Goal: Check status: Check status

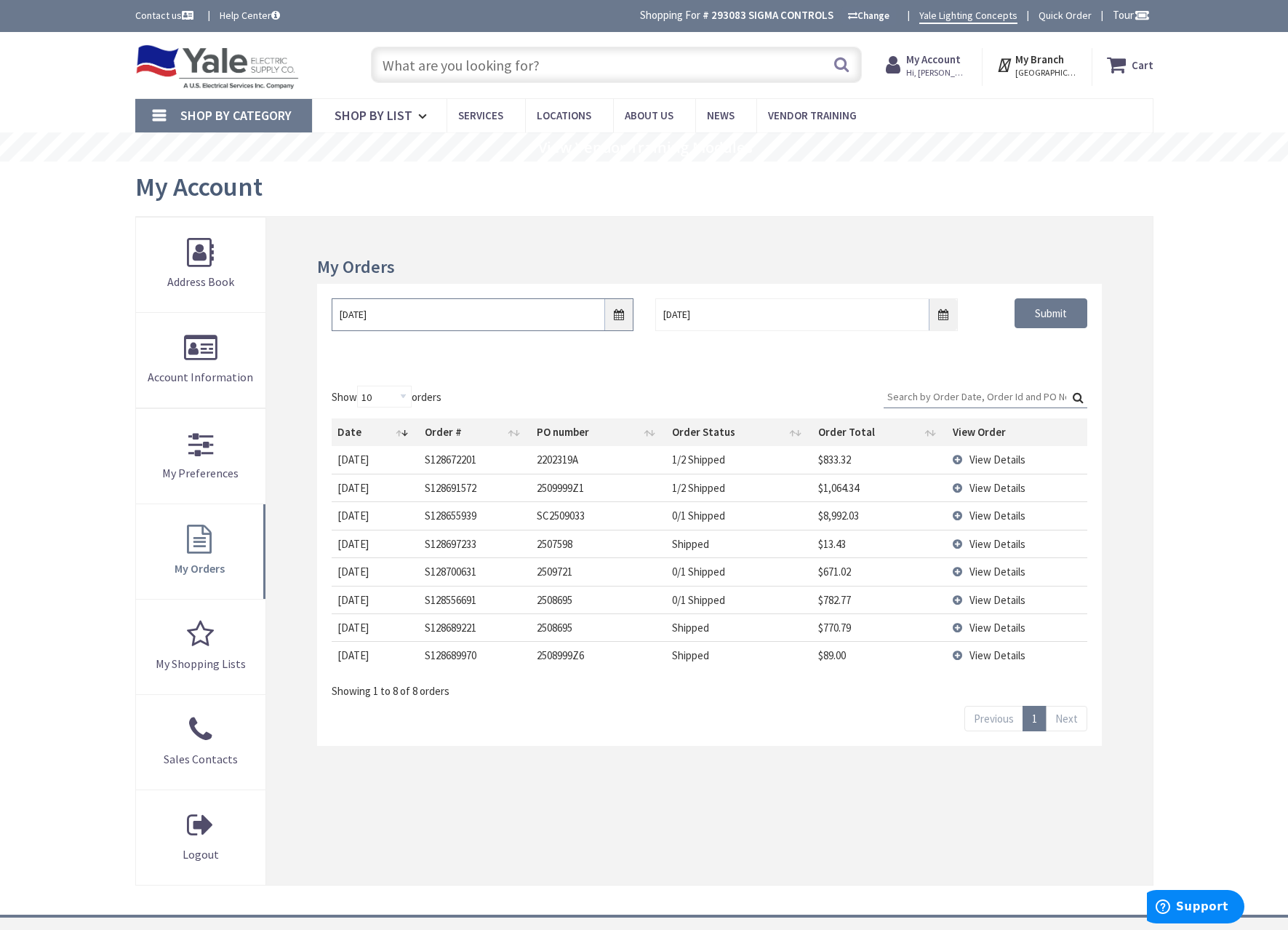
click at [625, 307] on input "[DATE]" at bounding box center [482, 314] width 302 height 33
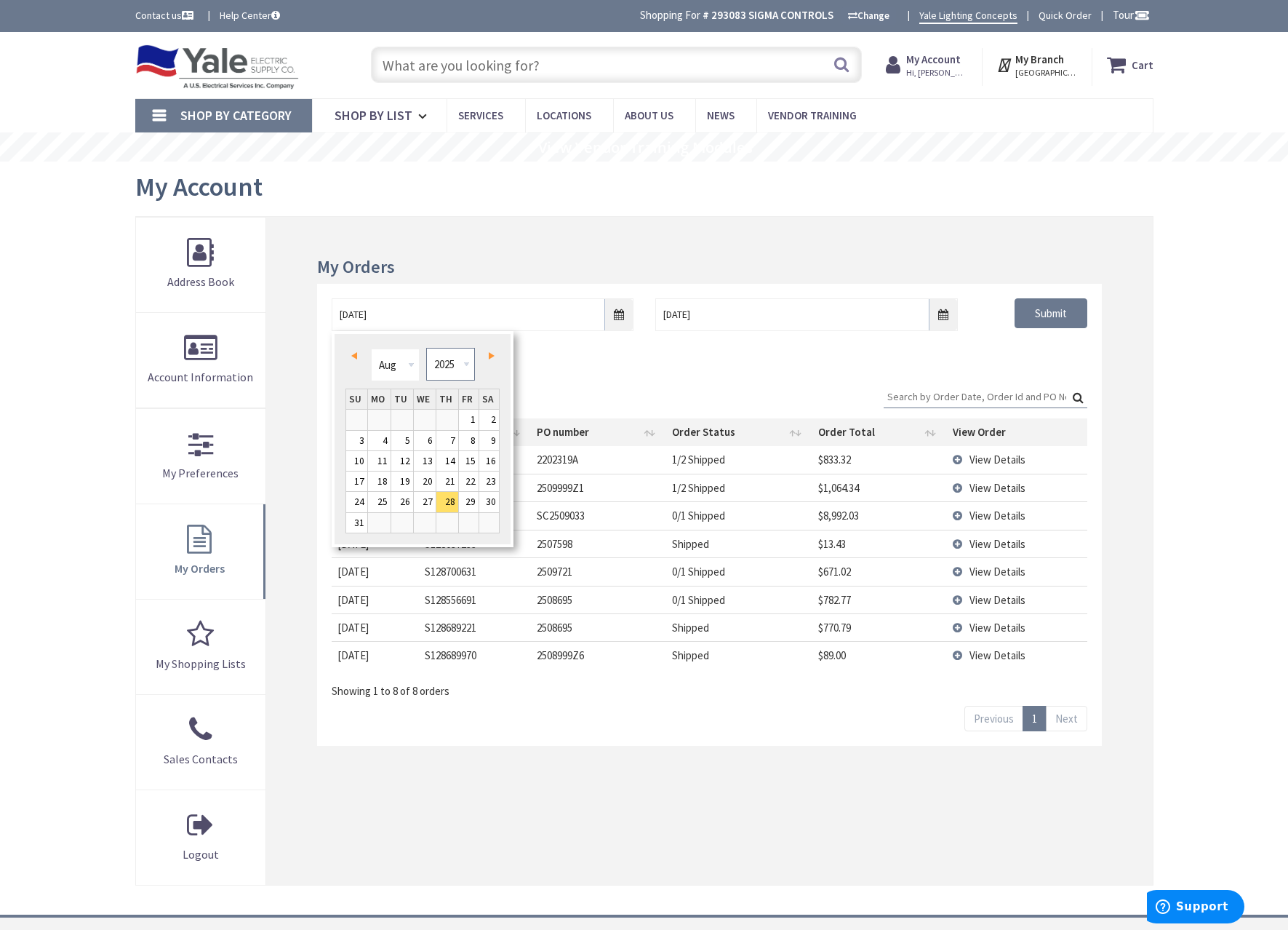
click at [441, 374] on select "1980 1981 1982 1983 1984 1985 1986 1987 1988 1989 1990 1991 1992 1993 1994 1995…" at bounding box center [450, 364] width 49 height 33
type input "[DATE]"
click at [991, 352] on div "08/27/2021 9/4/2025 Submit" at bounding box center [709, 327] width 784 height 88
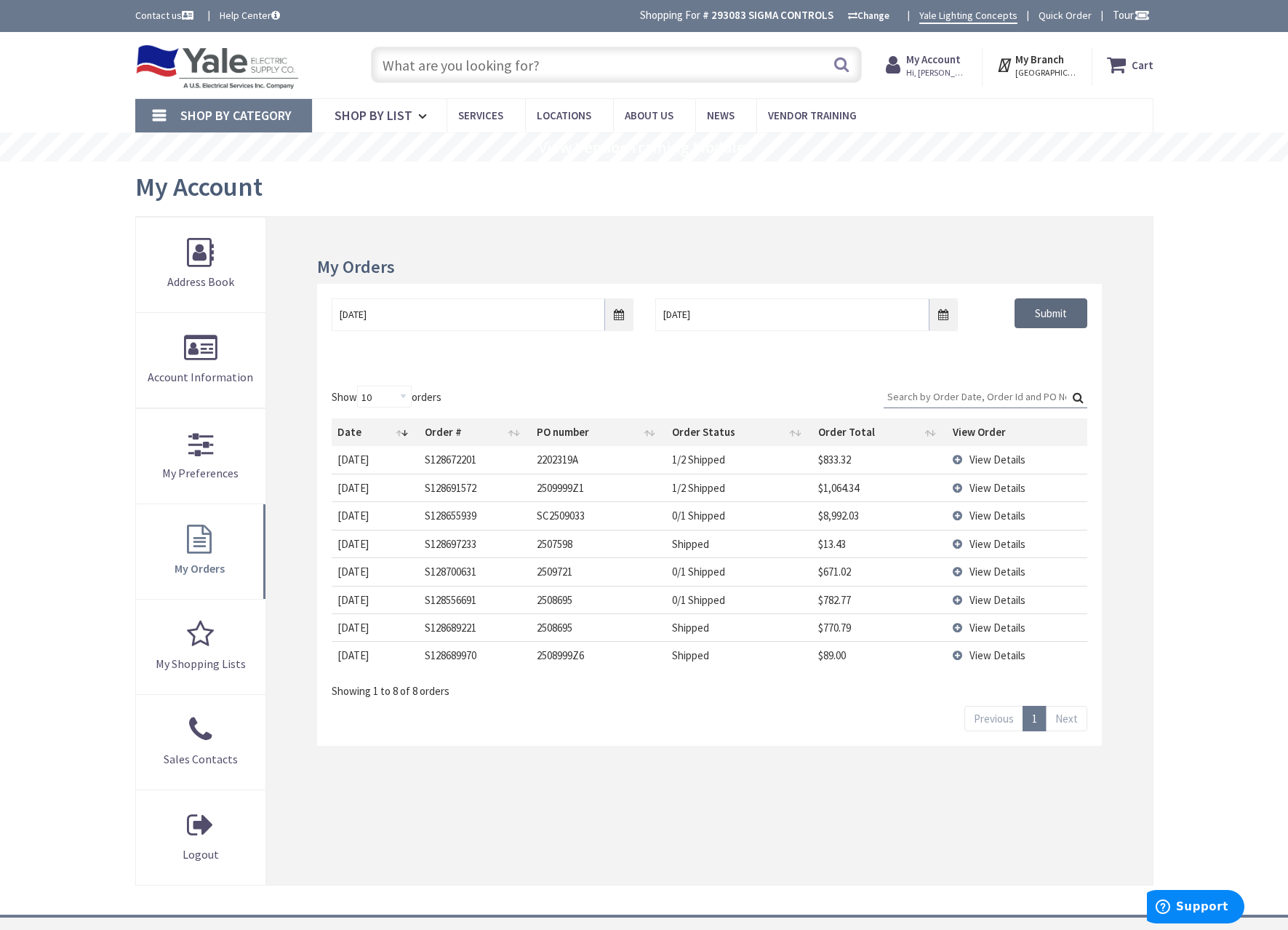
click at [1037, 314] on input "Submit" at bounding box center [1051, 314] width 73 height 30
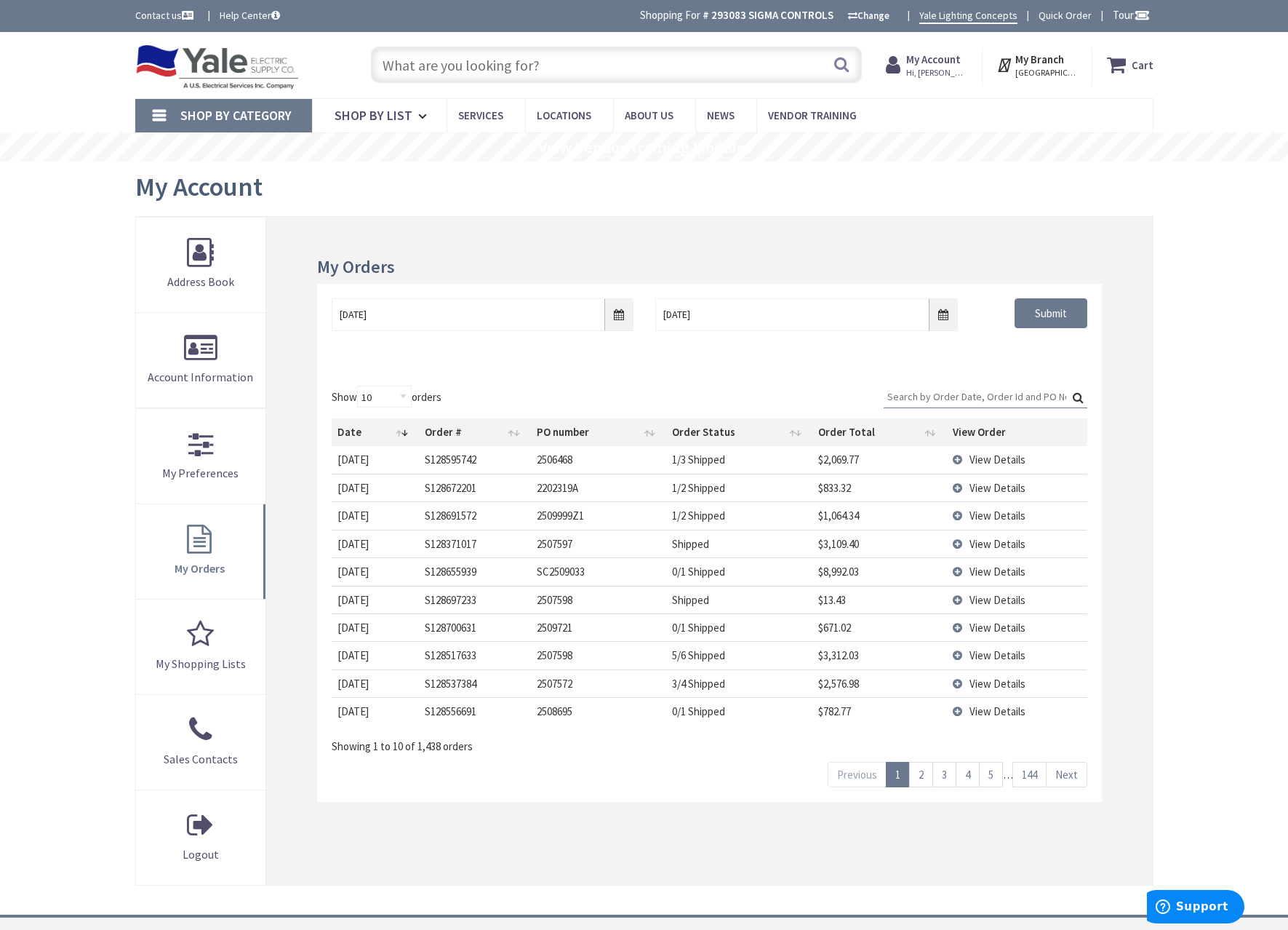
click at [1040, 466] on td "View Details" at bounding box center [1016, 459] width 140 height 27
